Goal: Transaction & Acquisition: Download file/media

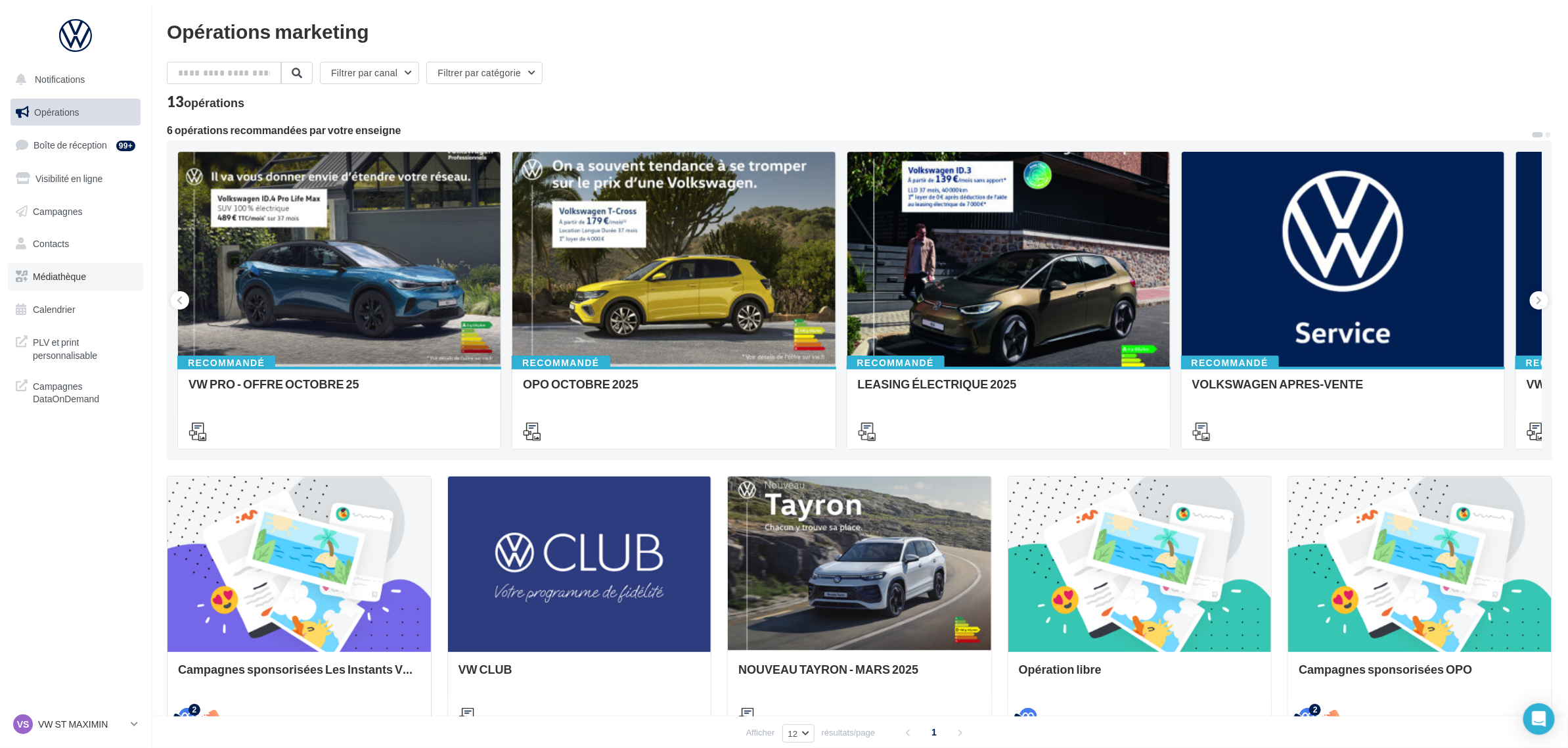
click at [92, 277] on link "Médiathèque" at bounding box center [76, 277] width 135 height 27
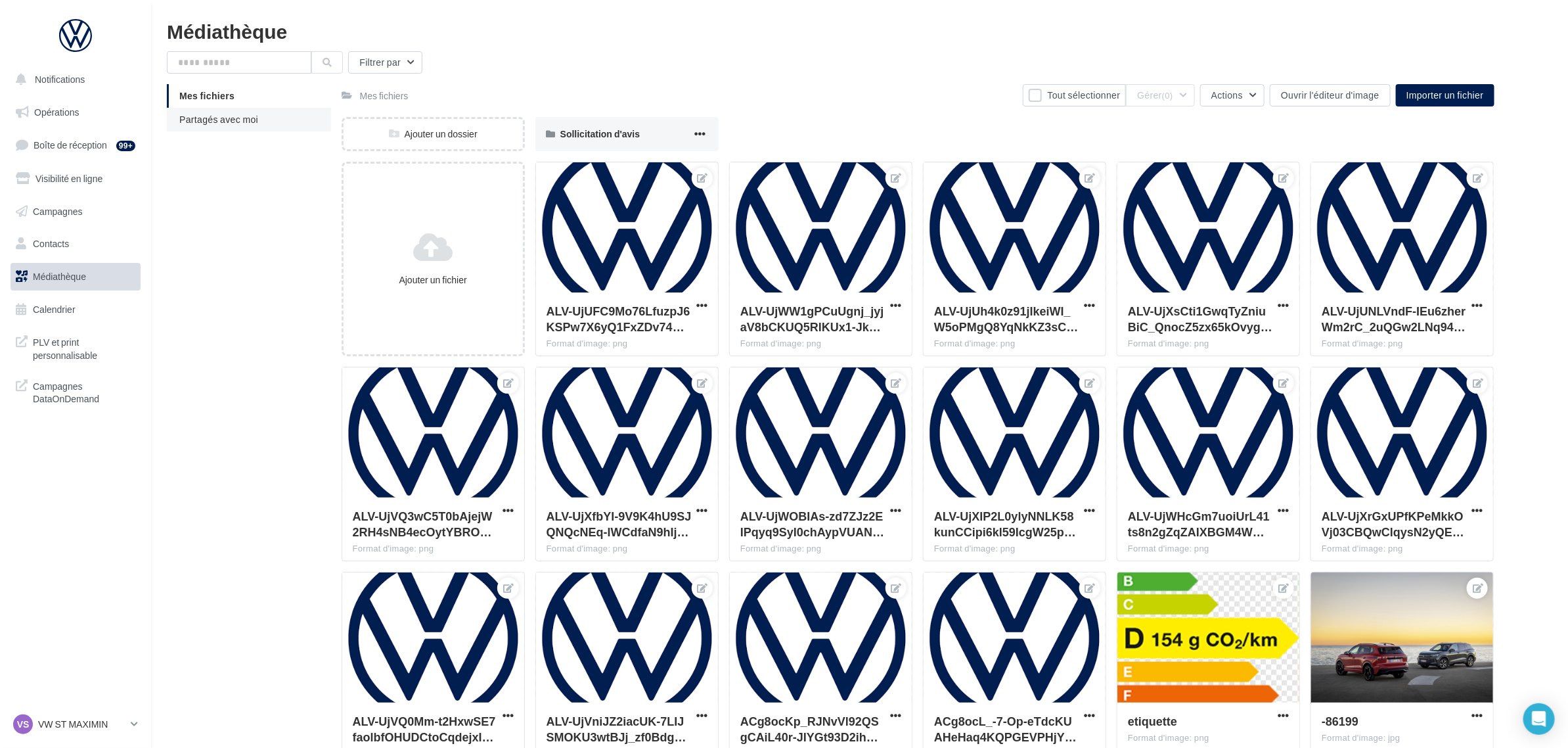
click at [237, 119] on span "Partagés avec moi" at bounding box center [219, 119] width 79 height 11
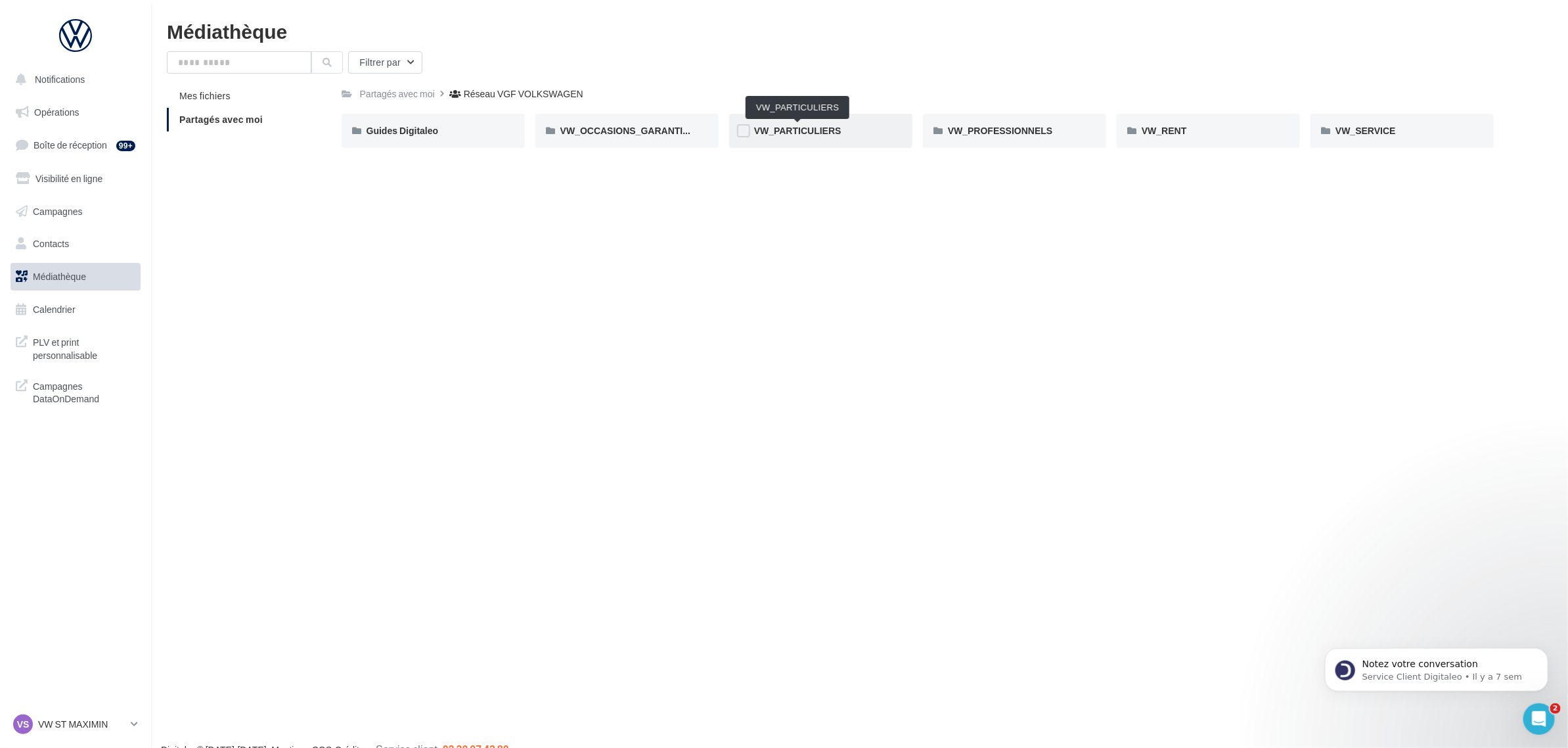
click at [790, 125] on span "VW_PARTICULIERS" at bounding box center [797, 130] width 87 height 11
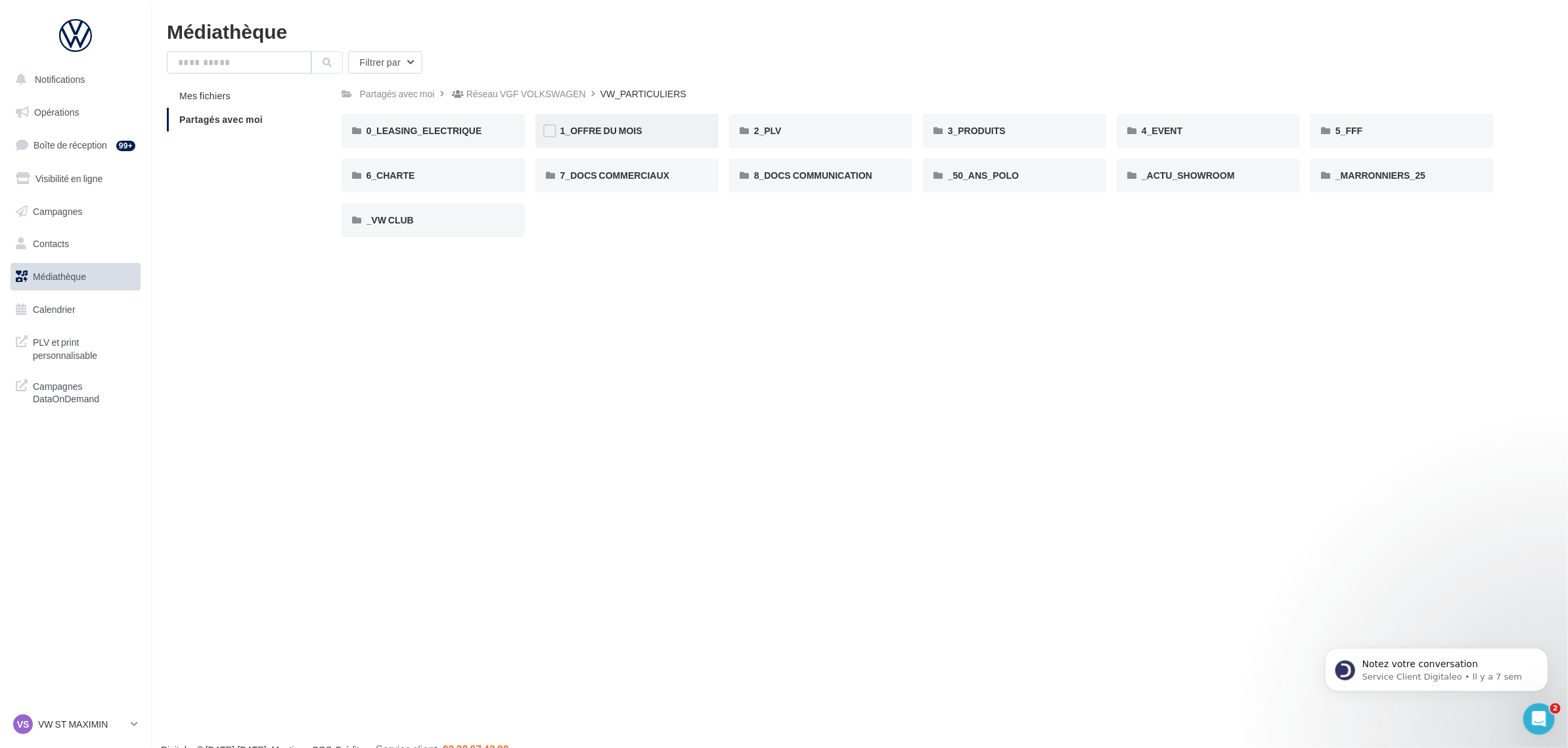
click at [714, 129] on div "1_OFFRE DU MOIS" at bounding box center [626, 131] width 184 height 34
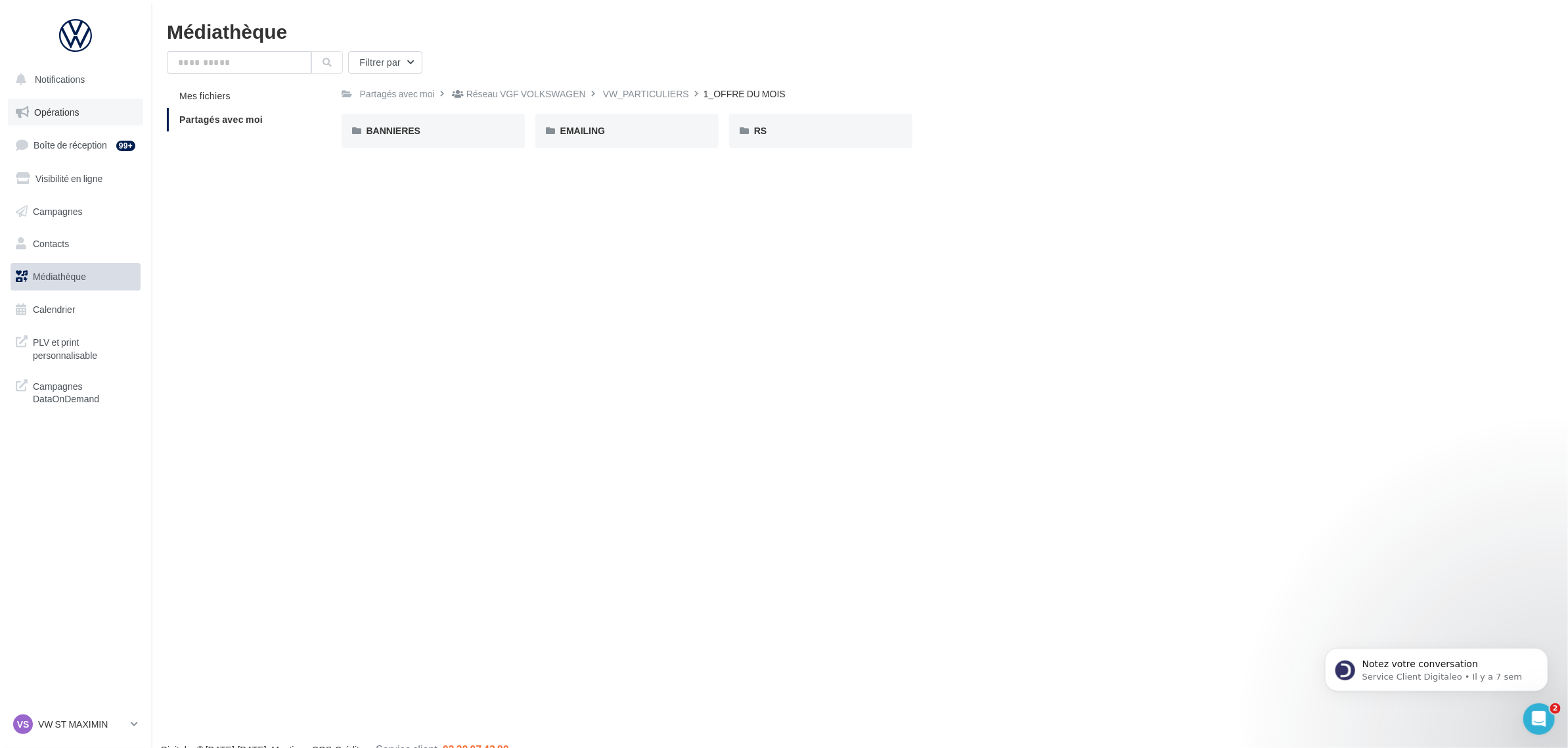
click at [57, 107] on span "Opérations" at bounding box center [57, 111] width 45 height 11
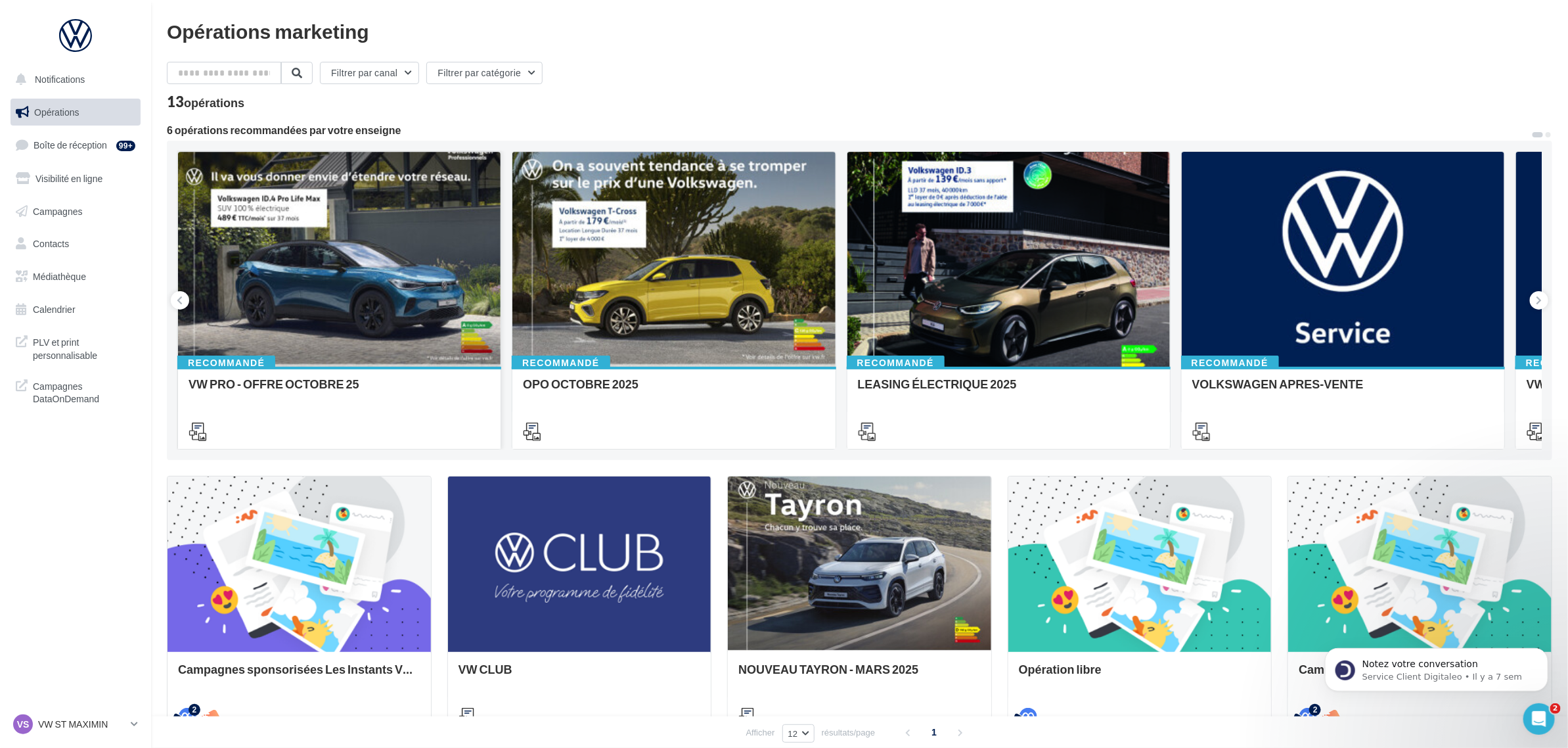
click at [366, 263] on div at bounding box center [339, 260] width 323 height 216
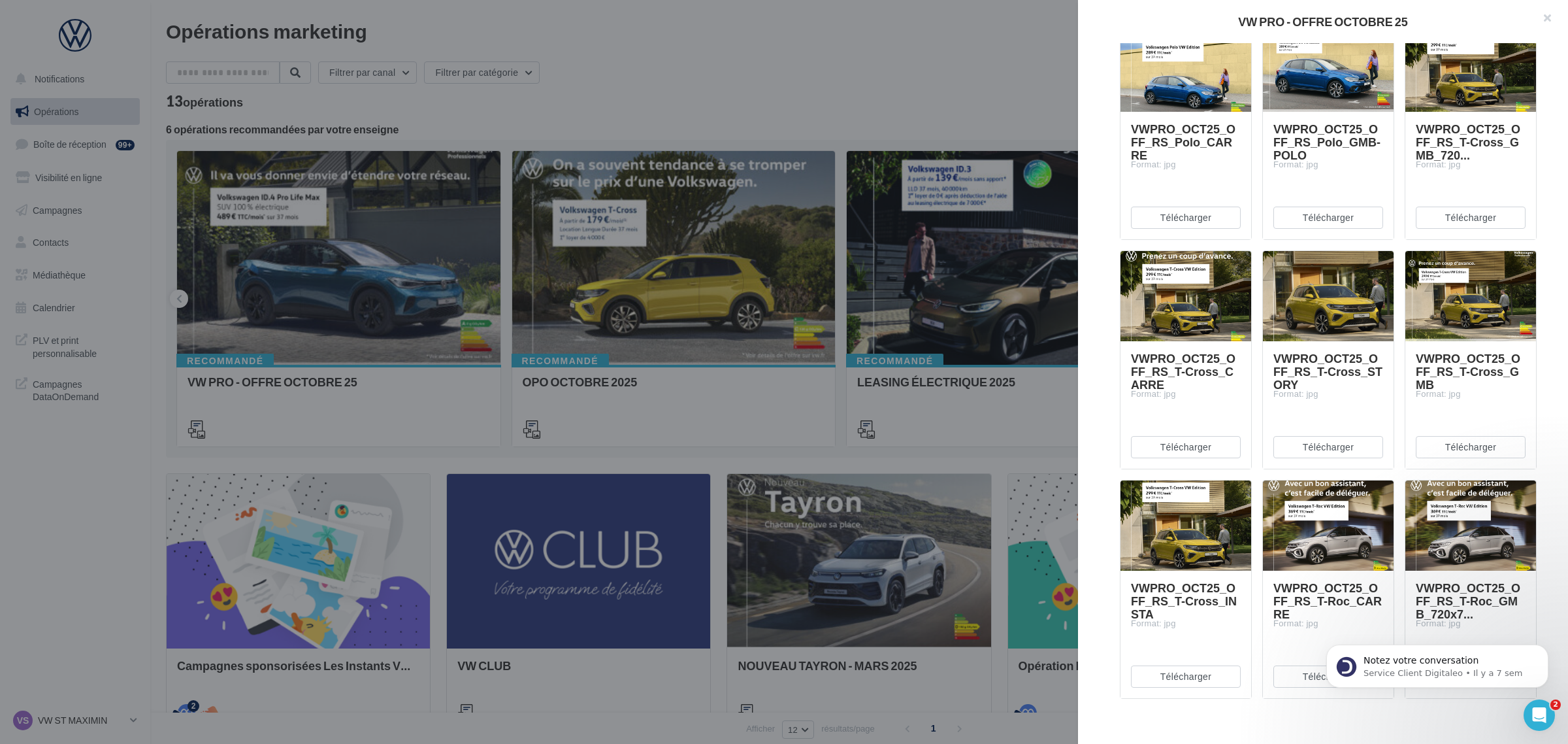
scroll to position [2777, 0]
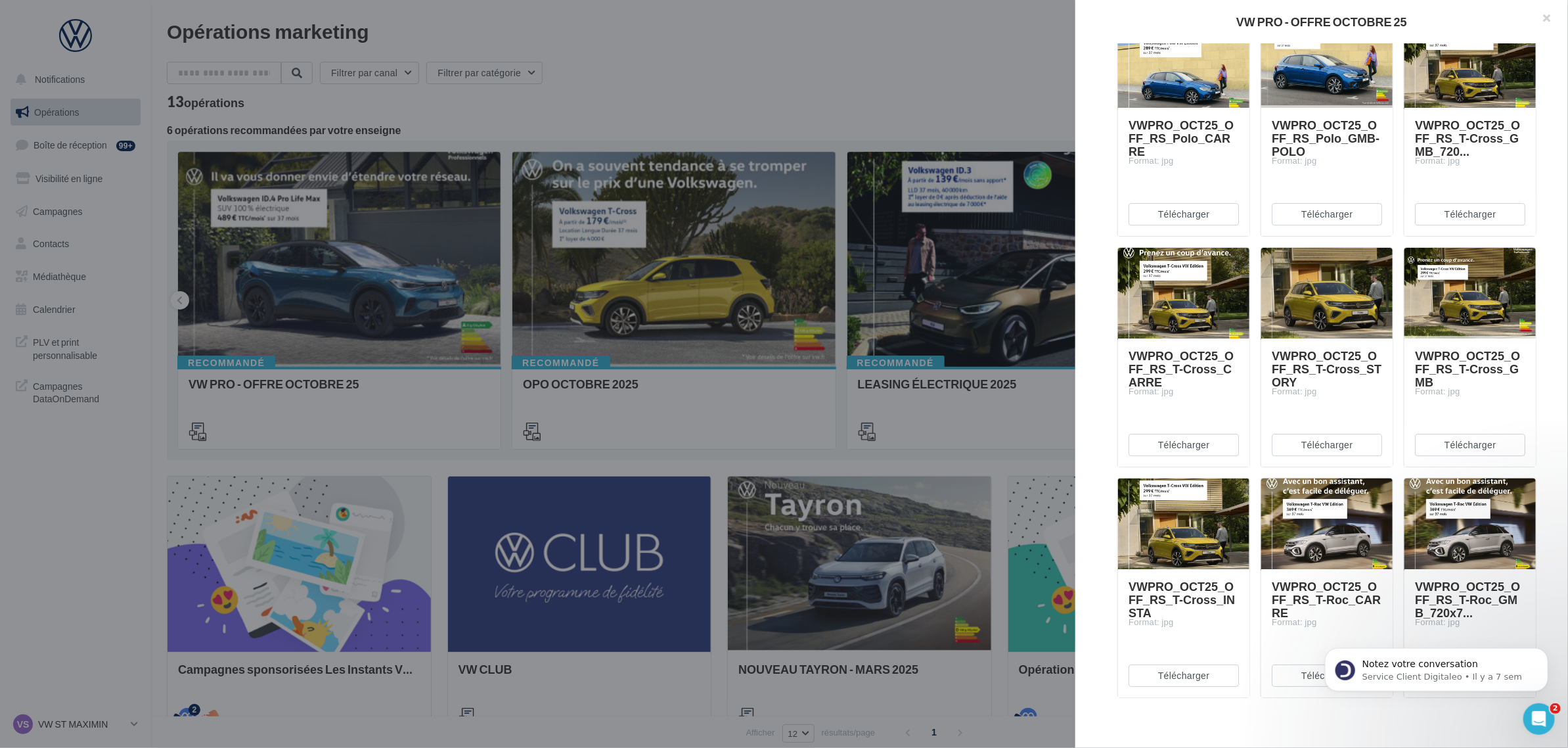
click at [909, 325] on div at bounding box center [784, 374] width 1568 height 748
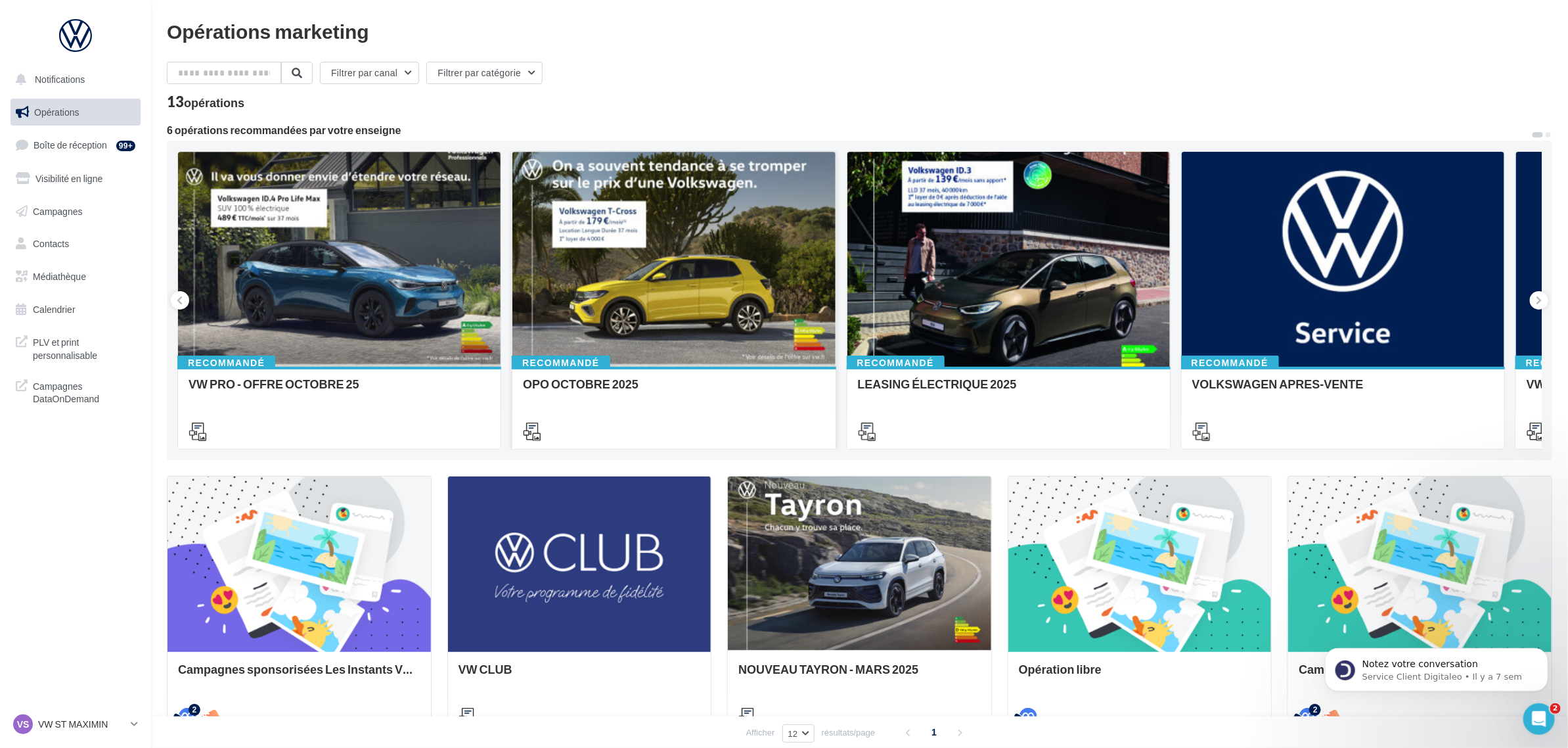
click at [676, 303] on div at bounding box center [674, 260] width 323 height 216
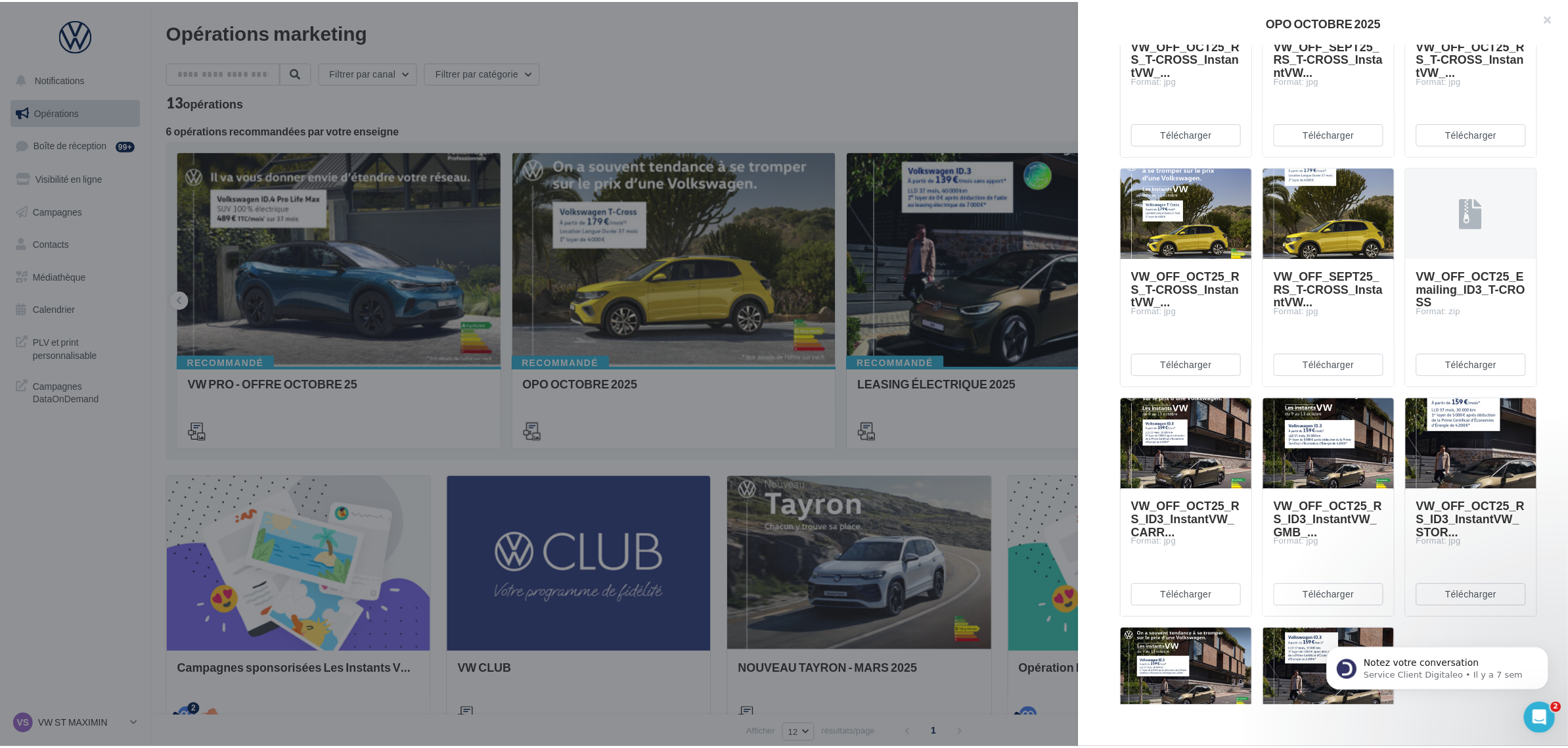
scroll to position [1256, 0]
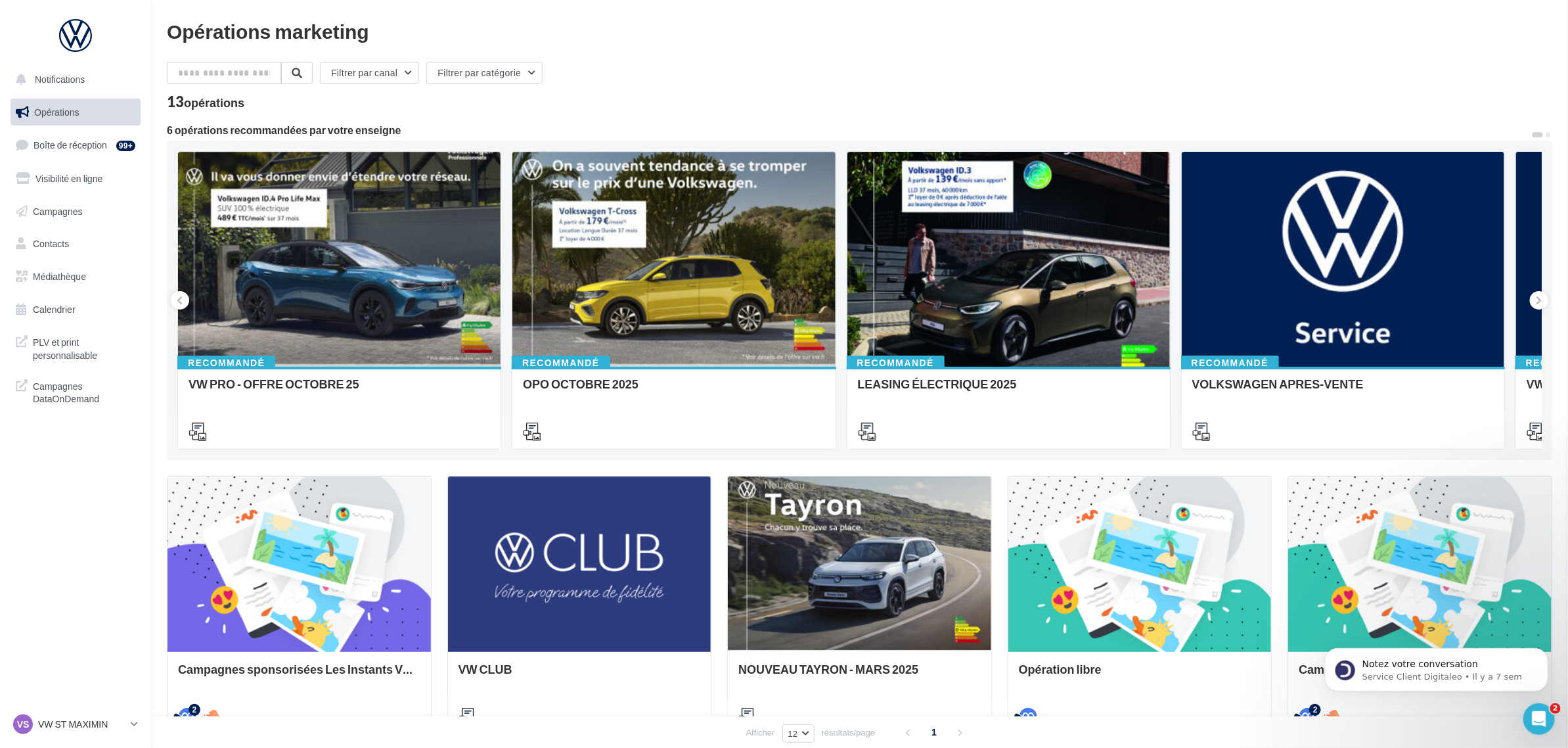
click at [92, 271] on link "Médiathèque" at bounding box center [76, 277] width 135 height 27
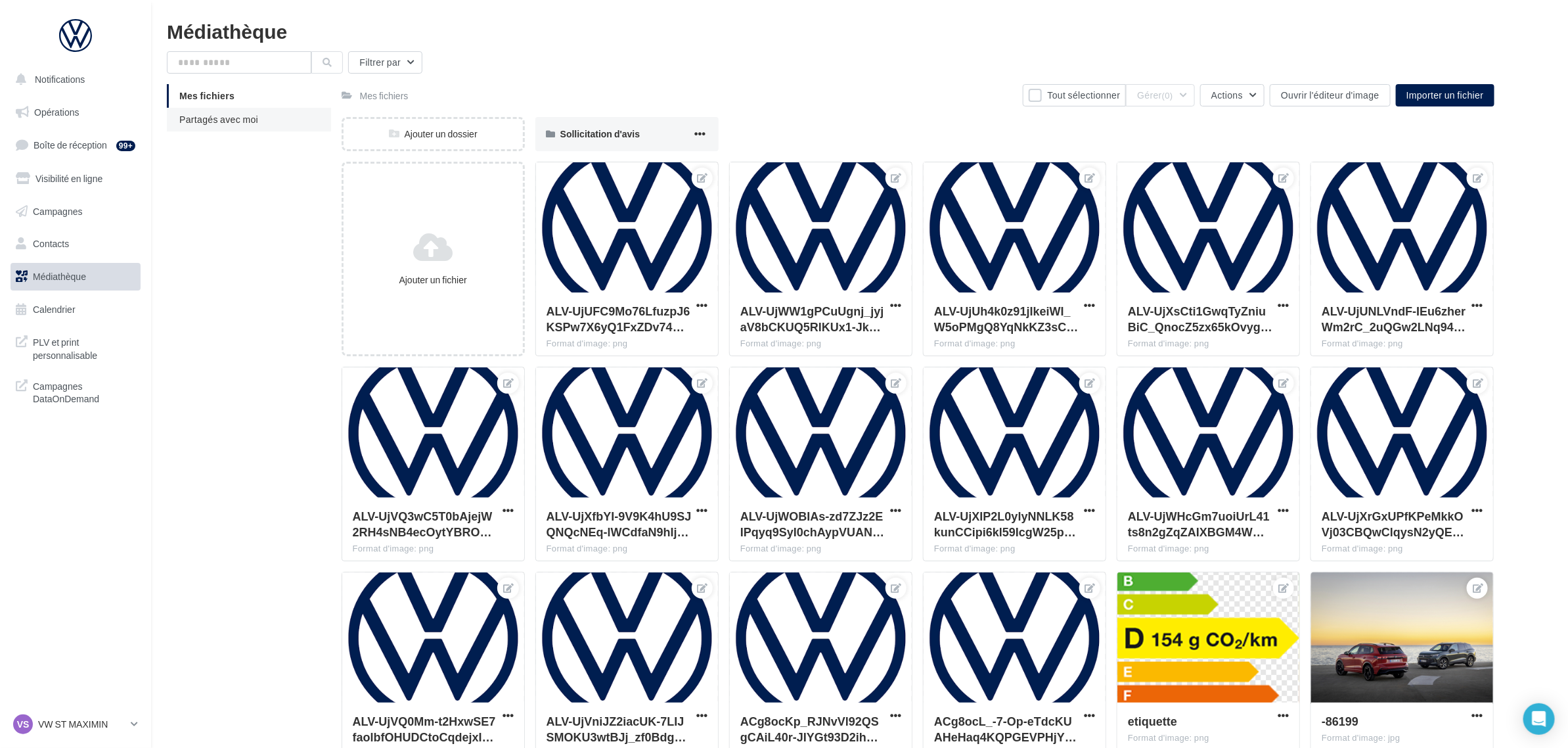
click at [241, 119] on span "Partagés avec moi" at bounding box center [219, 119] width 79 height 11
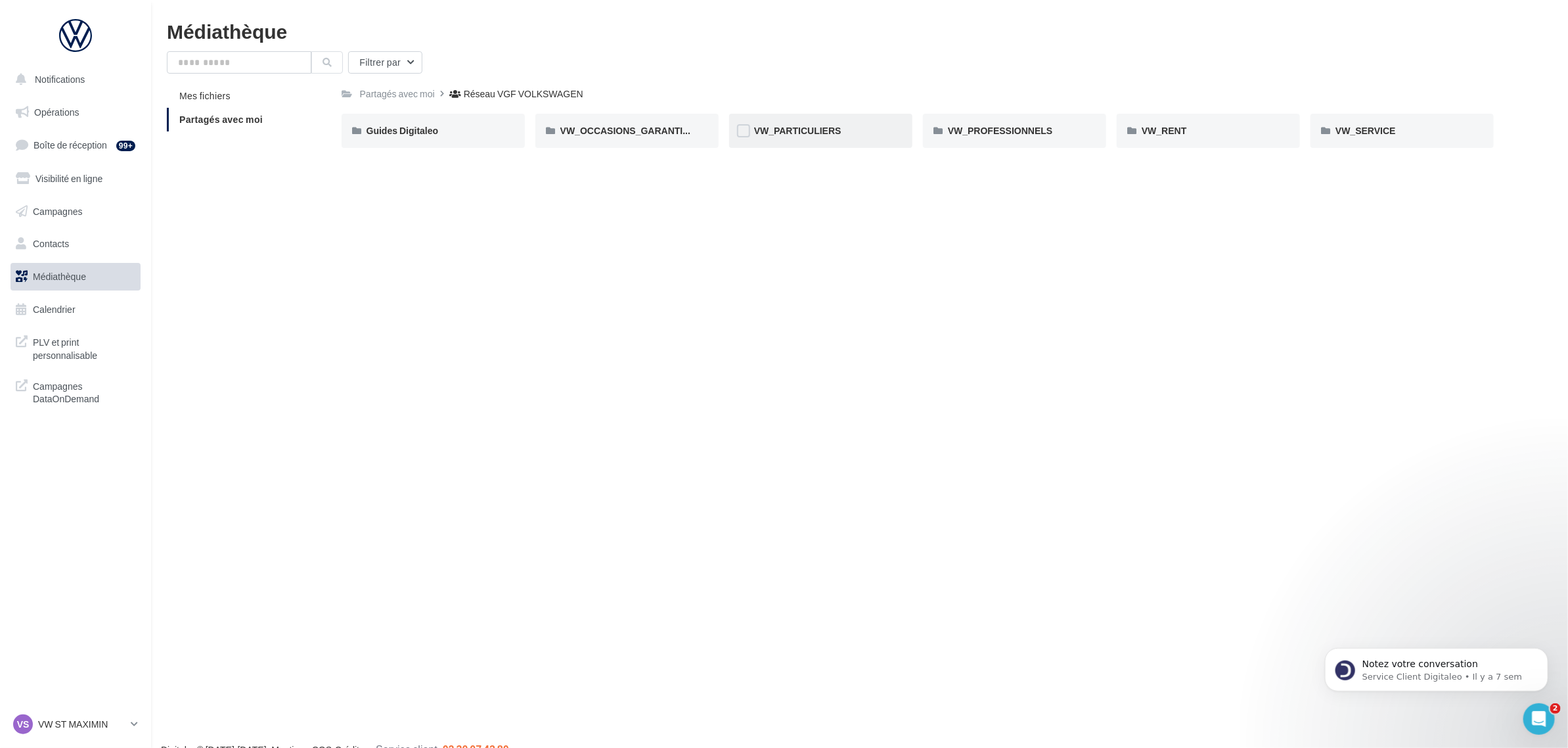
click at [824, 139] on div "VW_PARTICULIERS" at bounding box center [821, 131] width 184 height 34
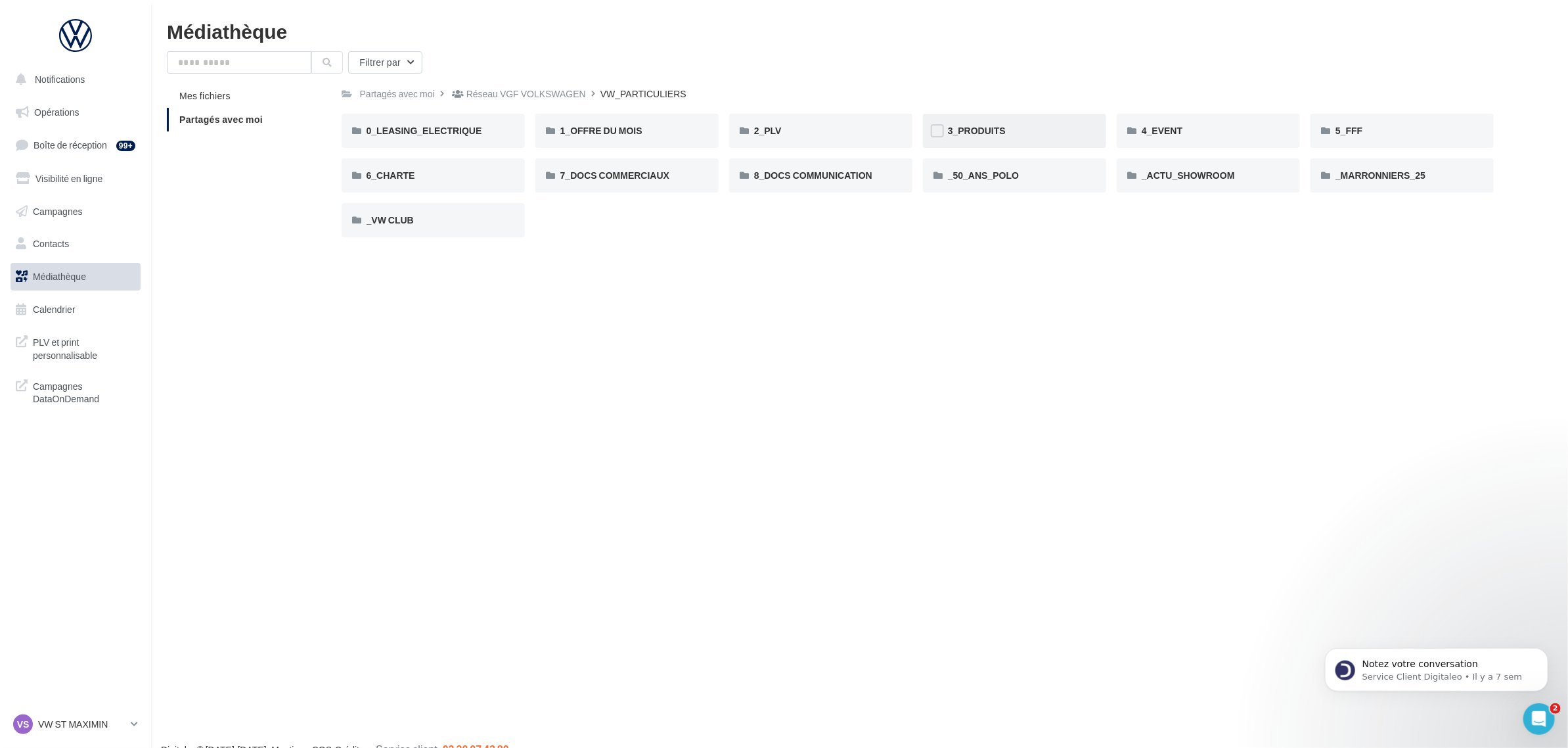
click at [995, 135] on span "3_PRODUITS" at bounding box center [977, 130] width 58 height 11
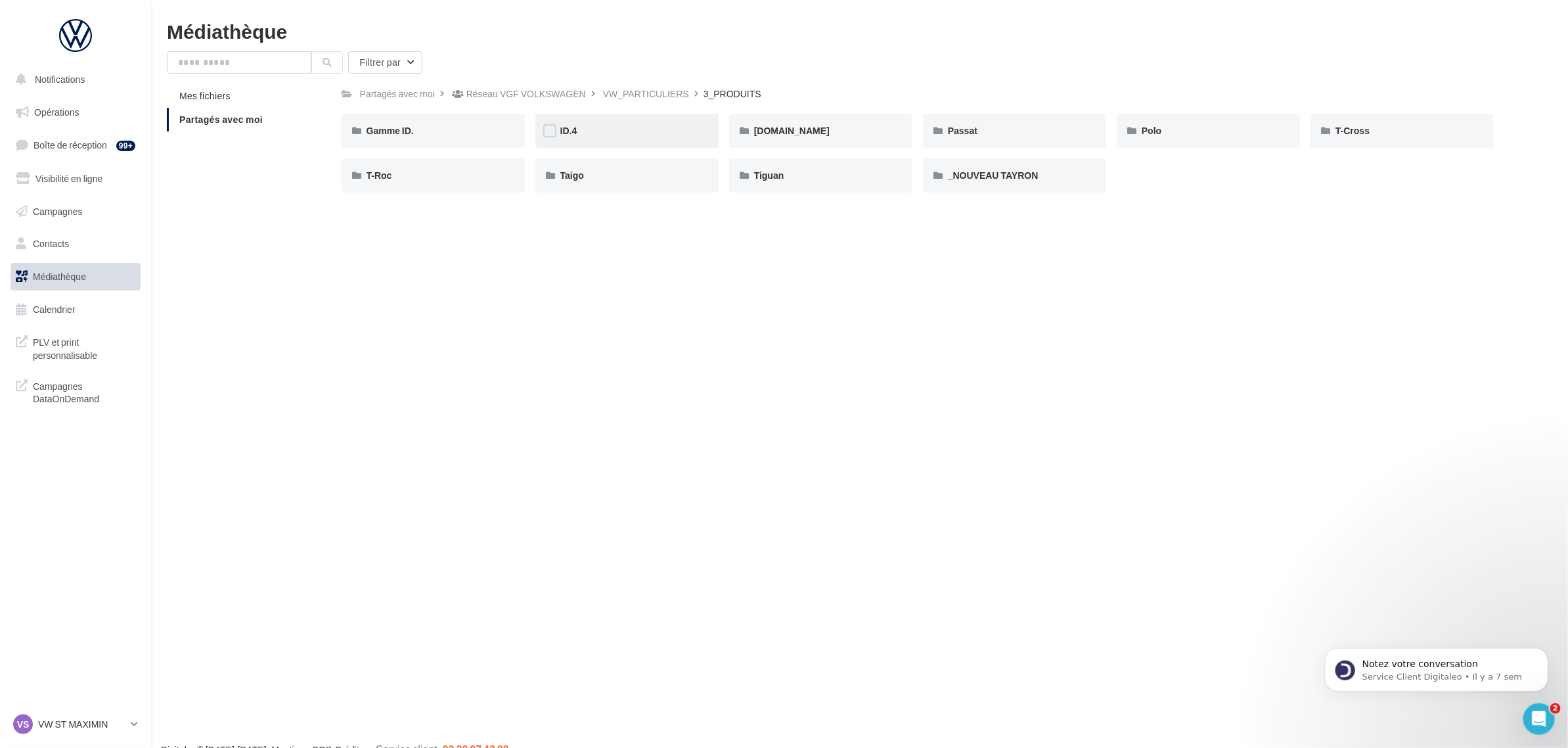
click at [603, 134] on div "ID.4" at bounding box center [627, 130] width 134 height 13
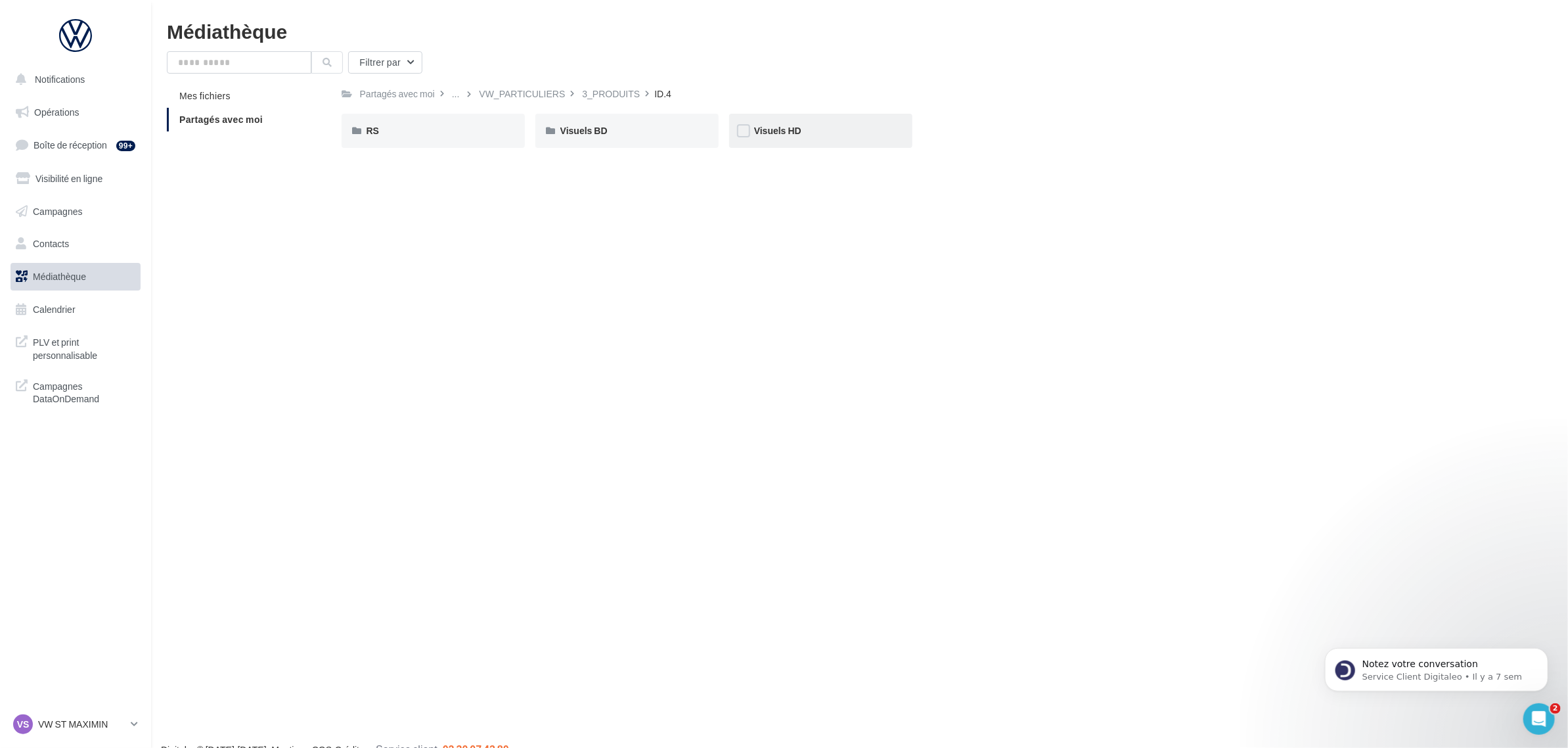
click at [776, 136] on div "Visuels HD" at bounding box center [821, 130] width 134 height 13
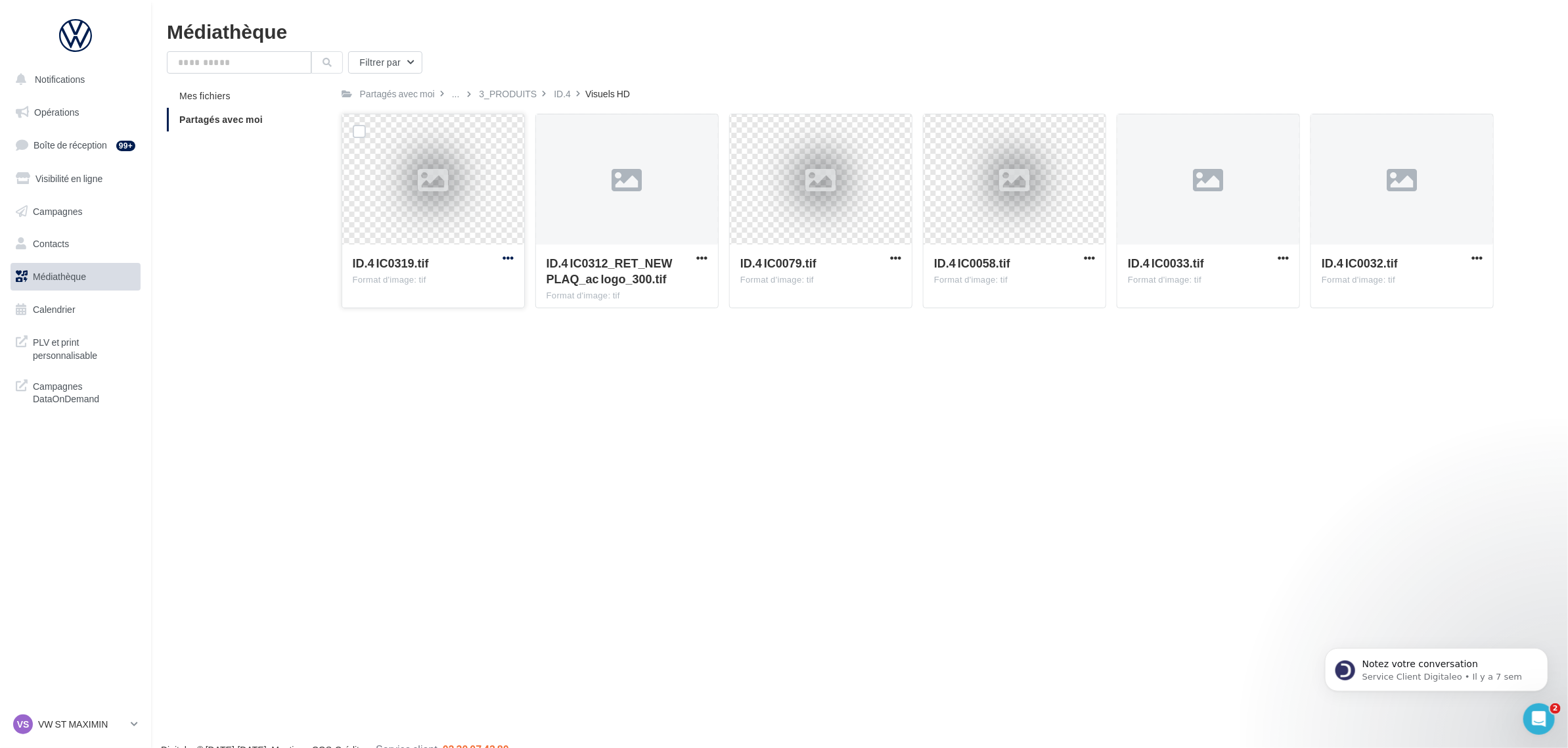
click at [511, 254] on span "button" at bounding box center [508, 257] width 11 height 11
click at [484, 295] on button "Télécharger" at bounding box center [451, 284] width 132 height 34
